Goal: Information Seeking & Learning: Learn about a topic

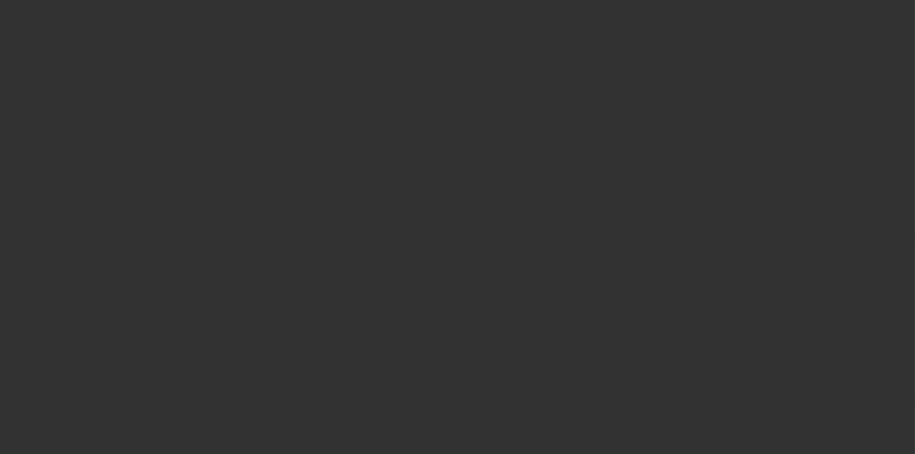
select select "3"
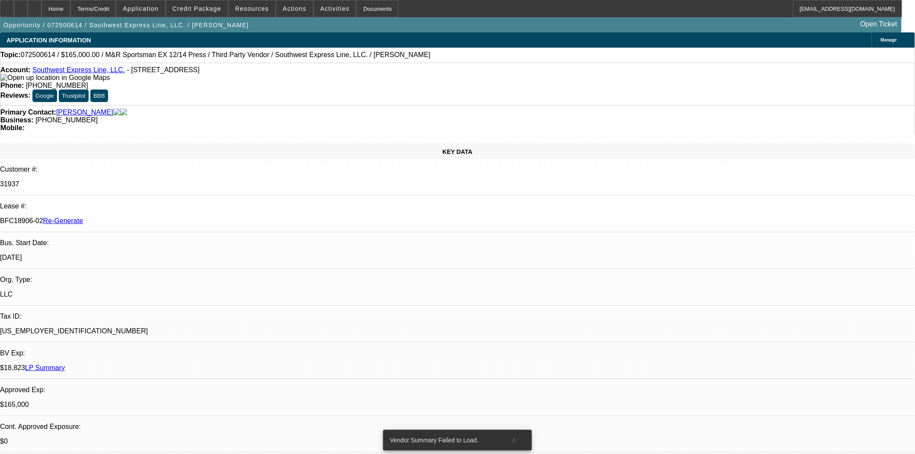
select select "0"
select select "2"
select select "0.1"
select select "4"
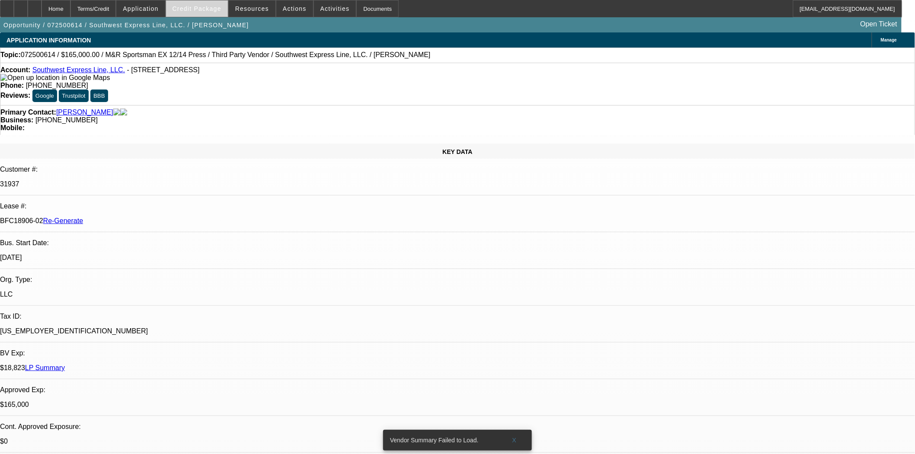
click at [208, 8] on span "Credit Package" at bounding box center [197, 8] width 49 height 7
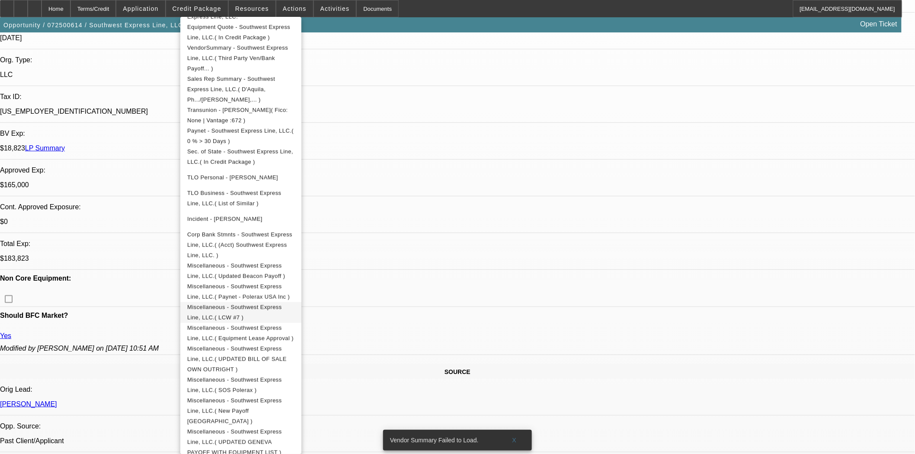
scroll to position [240, 0]
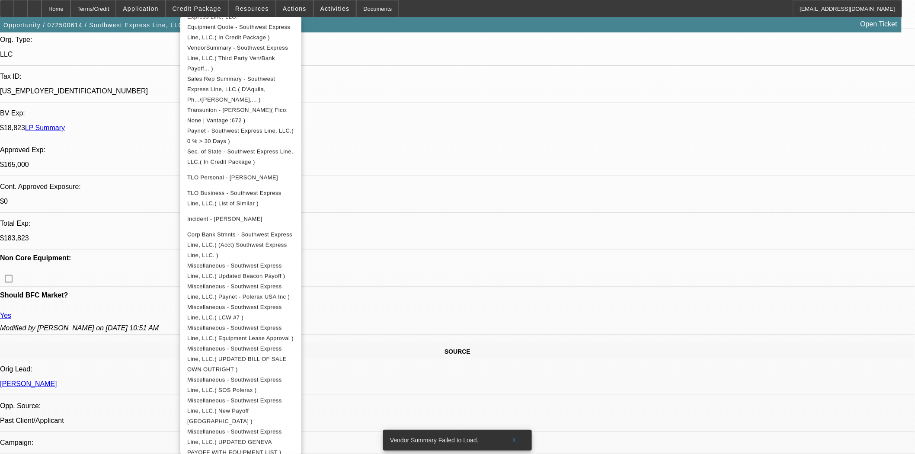
click at [441, 80] on div at bounding box center [457, 227] width 915 height 454
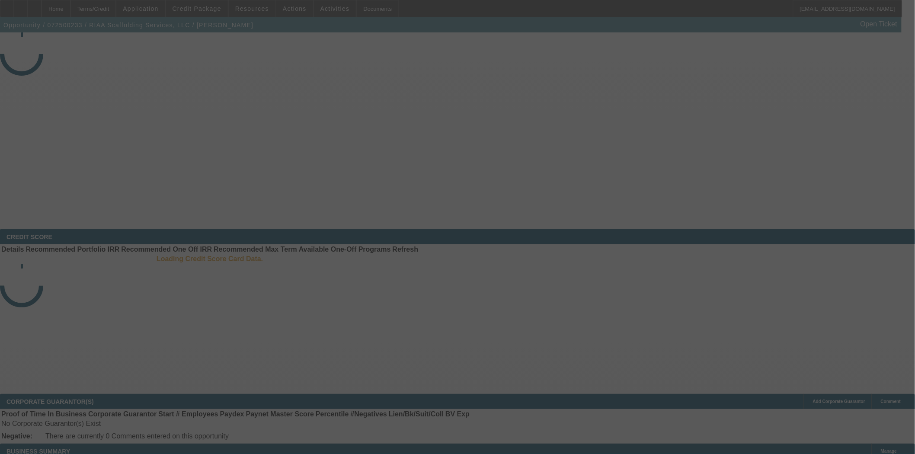
select select "4"
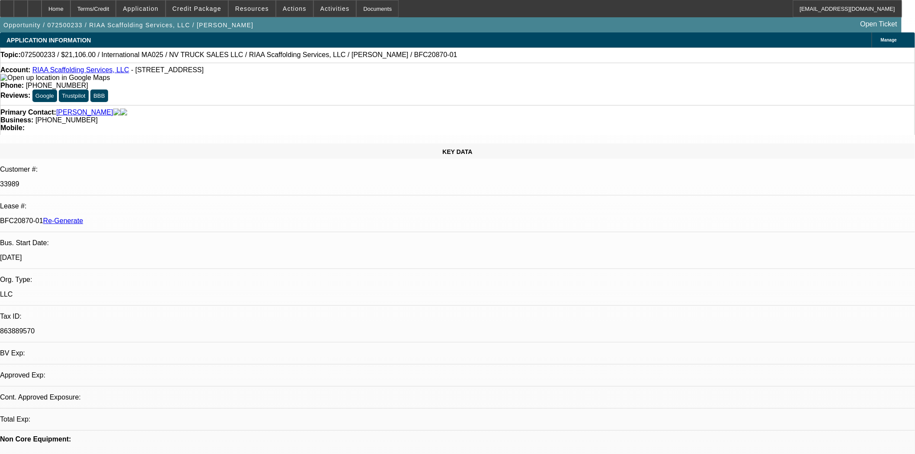
select select "0"
select select "0.1"
select select "5"
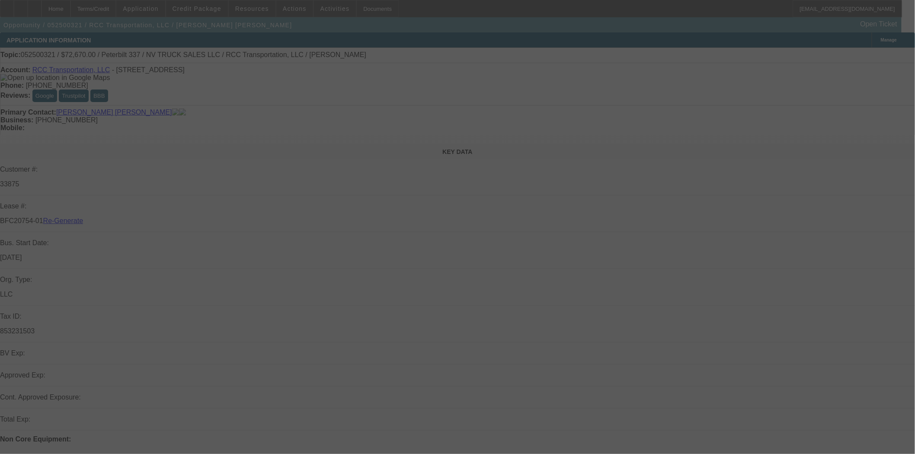
select select "4"
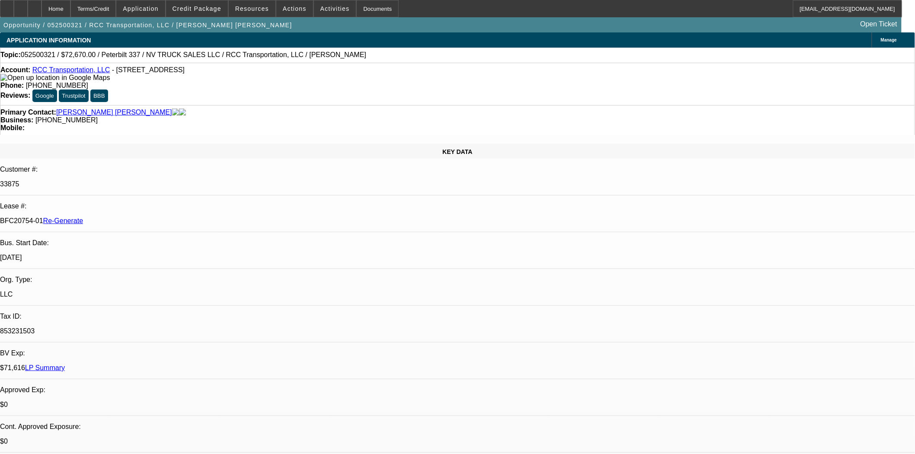
select select "0"
select select "2"
select select "0.1"
select select "4"
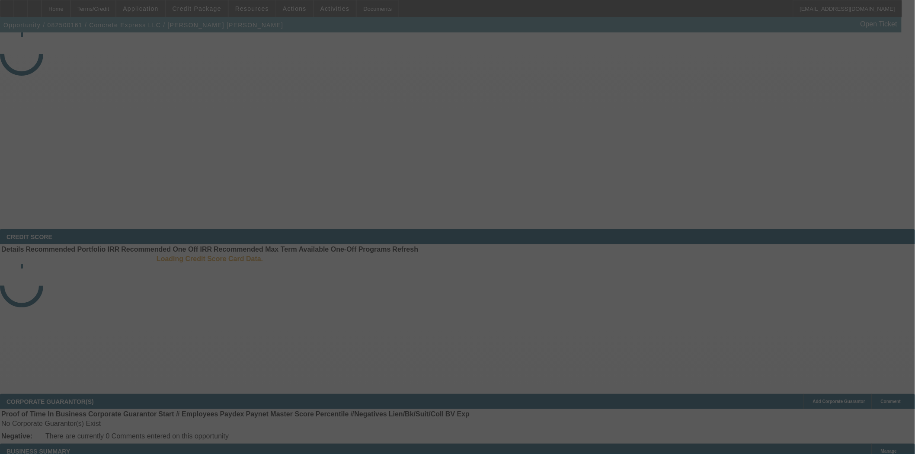
select select "3"
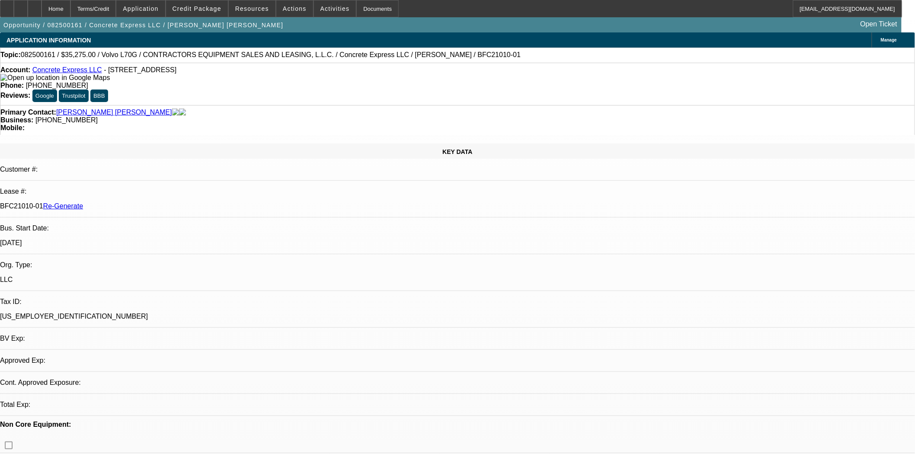
select select "0.15"
select select "2"
select select "0"
select select "6"
